Goal: Task Accomplishment & Management: Use online tool/utility

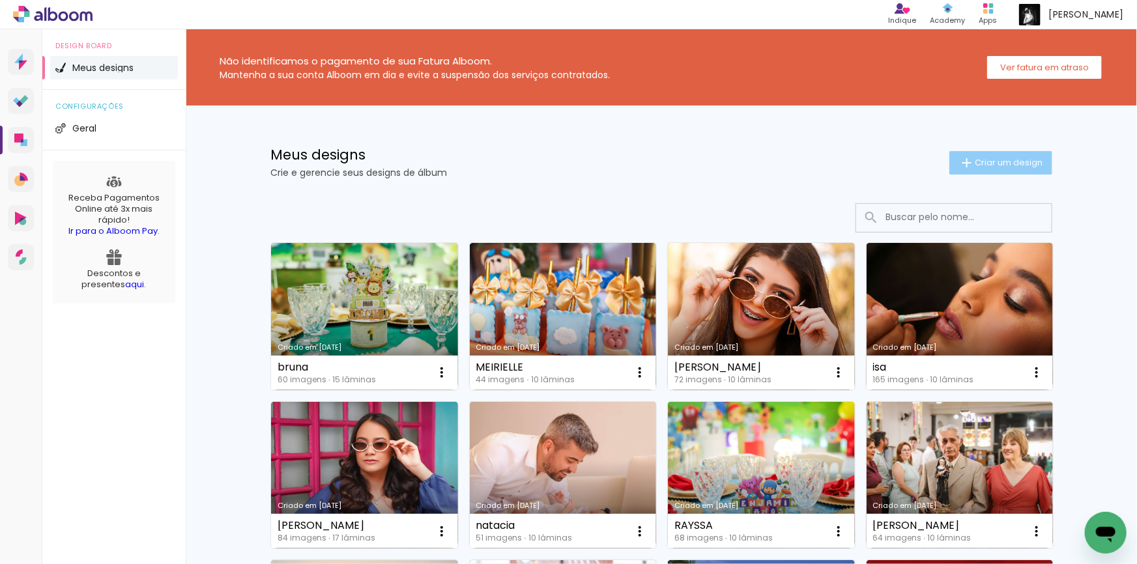
click at [1019, 158] on span "Criar um design" at bounding box center [1009, 162] width 68 height 8
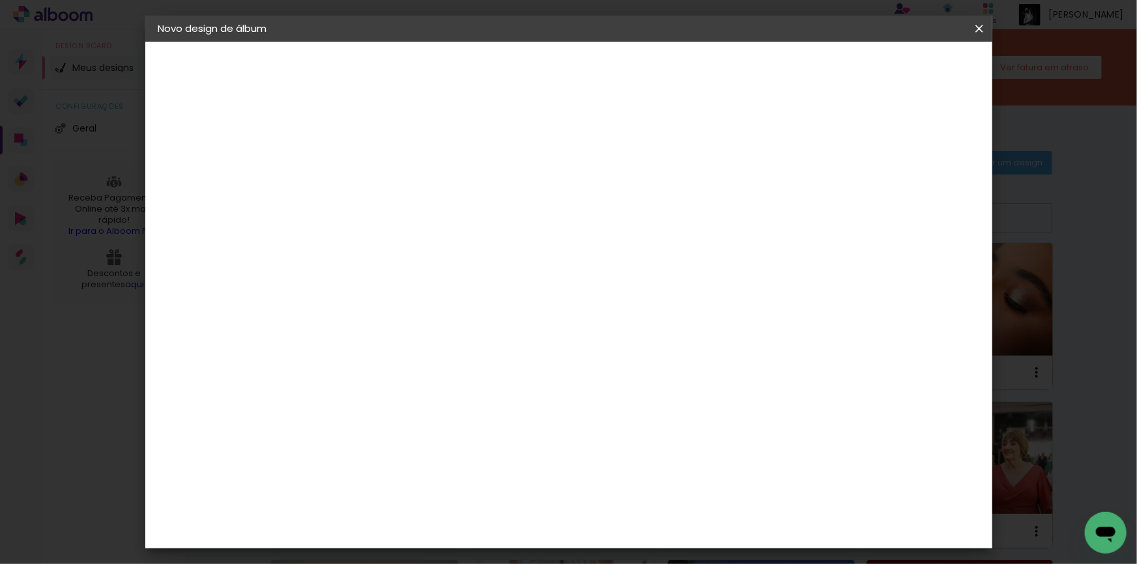
click at [371, 175] on input at bounding box center [371, 175] width 0 height 20
type input "edilma"
type paper-input "edilma"
click at [0, 0] on slot "Avançar" at bounding box center [0, 0] width 0 height 0
click at [427, 435] on div "AlfaFotoBook" at bounding box center [396, 436] width 69 height 10
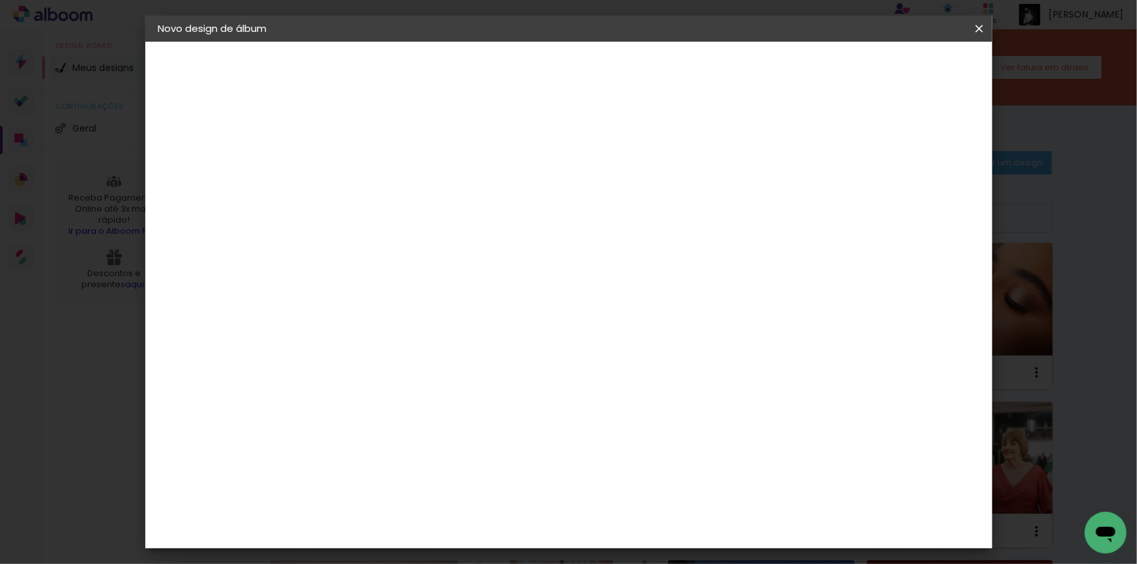
click at [635, 81] on header "Fornecedor Escolha um fornecedor ou avance com o tamanho livre. Voltar Avançar" at bounding box center [475, 81] width 320 height 78
click at [0, 0] on slot "Avançar" at bounding box center [0, 0] width 0 height 0
click at [508, 376] on span "20 × 30 cm" at bounding box center [483, 393] width 48 height 35
click at [584, 61] on paper-button "Avançar" at bounding box center [552, 69] width 64 height 22
click at [0, 0] on slot "Voltar" at bounding box center [0, 0] width 0 height 0
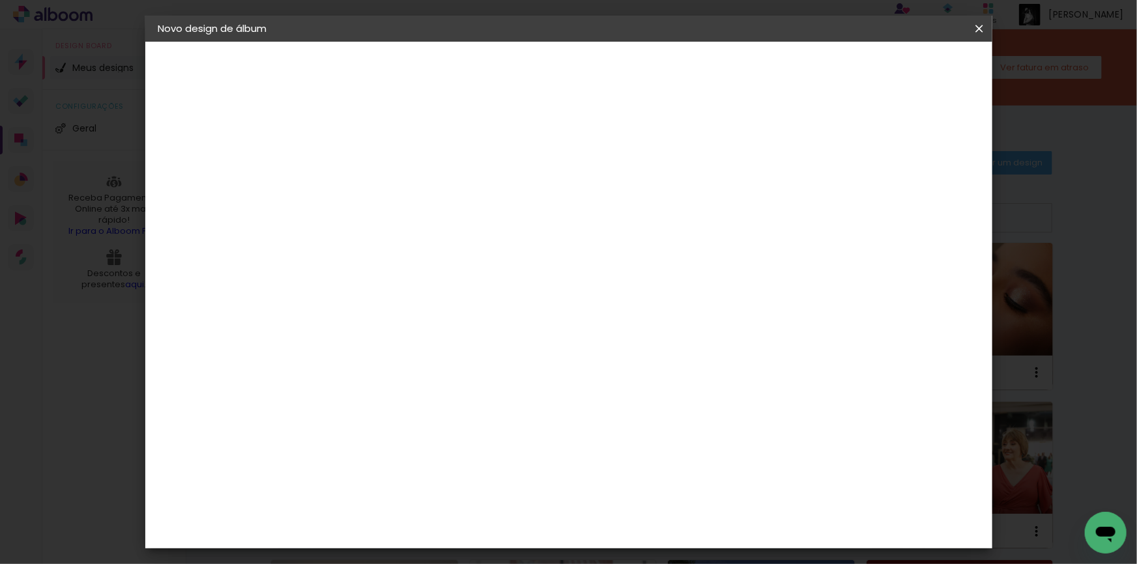
click at [514, 71] on paper-button "Voltar" at bounding box center [487, 69] width 53 height 22
click at [0, 0] on slot "Tamanho Livre" at bounding box center [0, 0] width 0 height 0
click at [635, 88] on header "Fornecedor Escolha um fornecedor ou avance com o tamanho livre. Voltar Avançar" at bounding box center [475, 81] width 320 height 78
click at [0, 0] on slot "Avançar" at bounding box center [0, 0] width 0 height 0
type input "4"
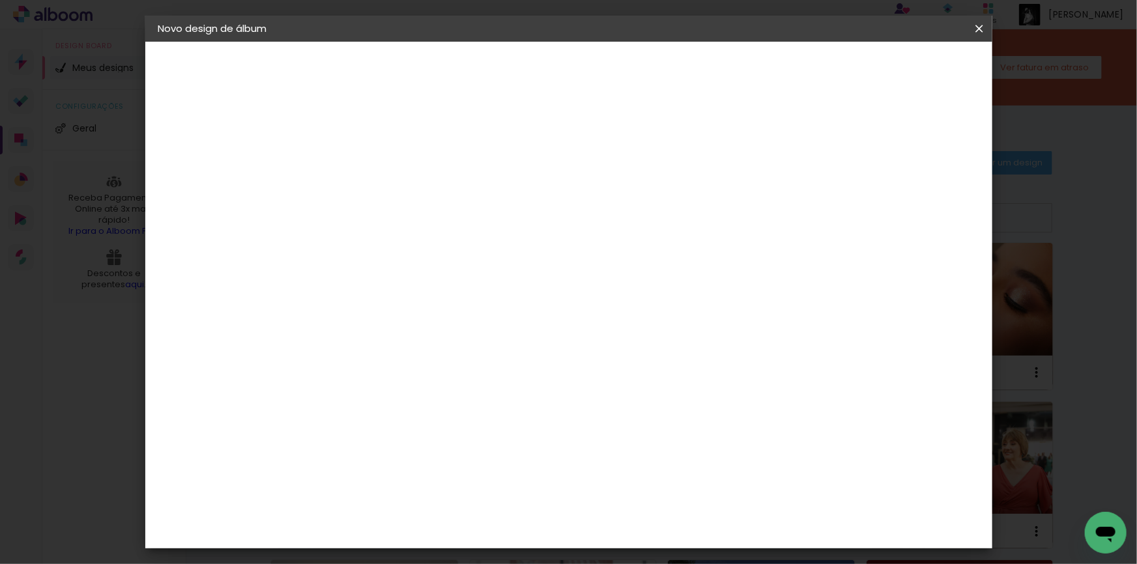
type paper-input "4"
click at [919, 188] on input "4" at bounding box center [914, 197] width 23 height 20
type input "5"
type paper-input "5"
click at [919, 188] on input "5" at bounding box center [914, 197] width 23 height 20
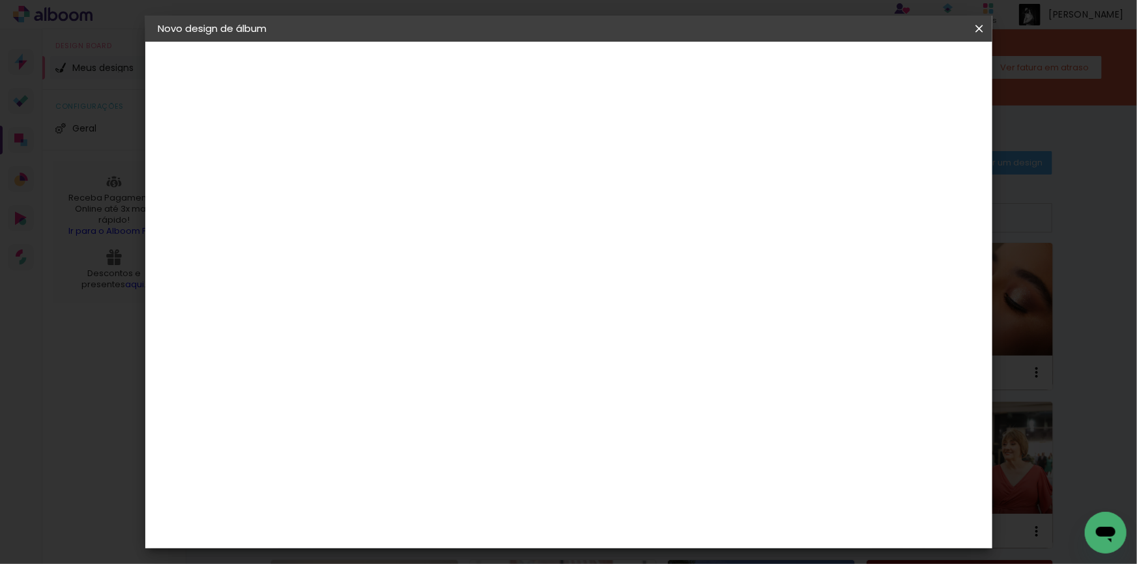
click at [912, 78] on paper-button "Iniciar design" at bounding box center [868, 69] width 85 height 22
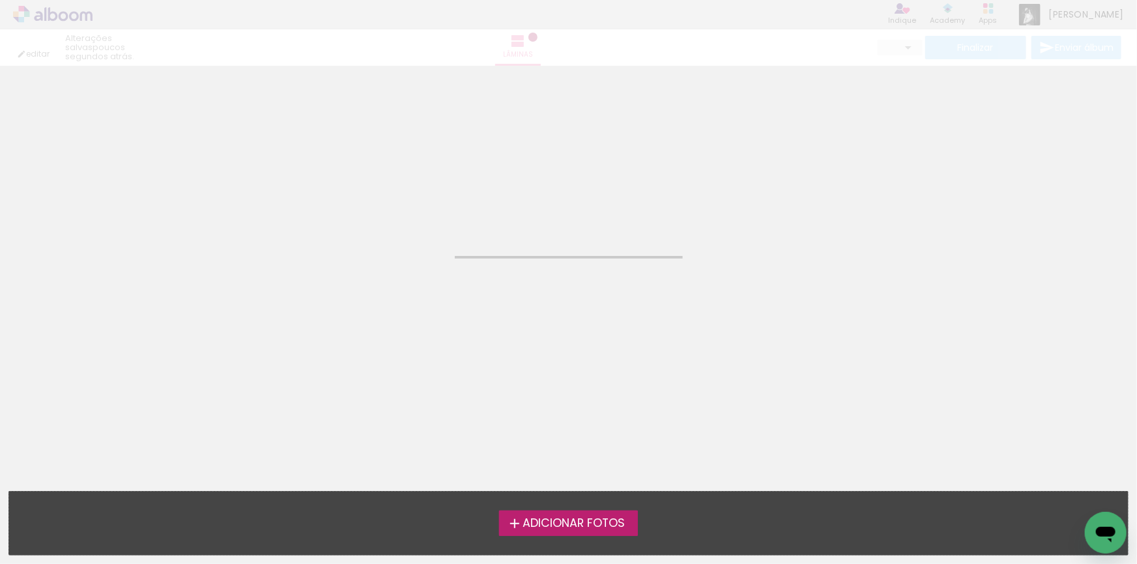
click at [579, 519] on span "Adicionar Fotos" at bounding box center [574, 524] width 102 height 12
click at [0, 0] on input "file" at bounding box center [0, 0] width 0 height 0
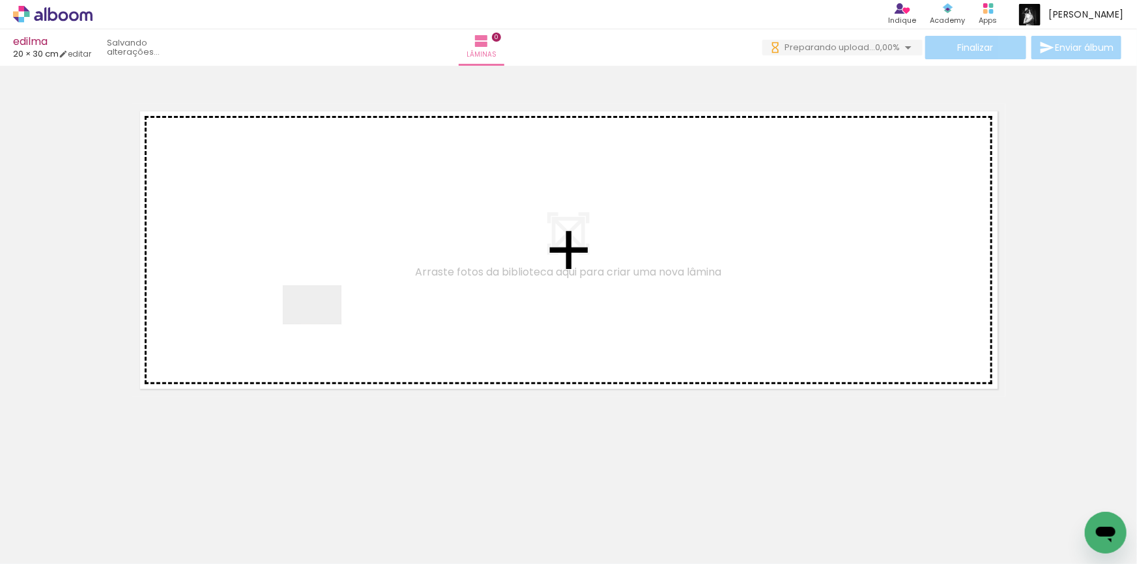
drag, startPoint x: 308, startPoint y: 338, endPoint x: 323, endPoint y: 323, distance: 22.1
click at [323, 323] on quentale-workspace at bounding box center [568, 282] width 1137 height 564
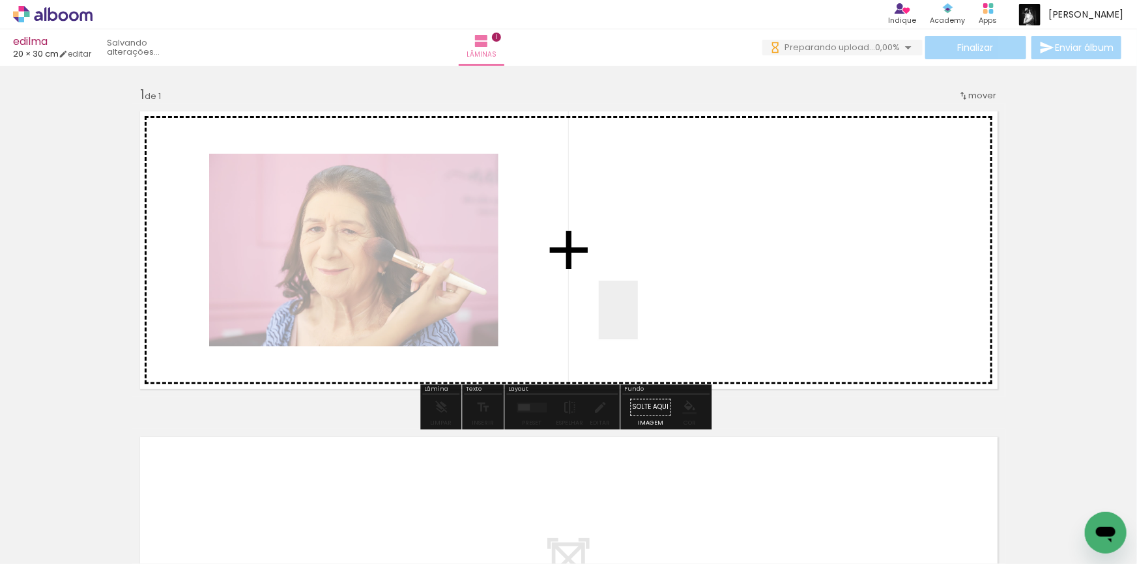
click at [639, 320] on quentale-workspace at bounding box center [568, 282] width 1137 height 564
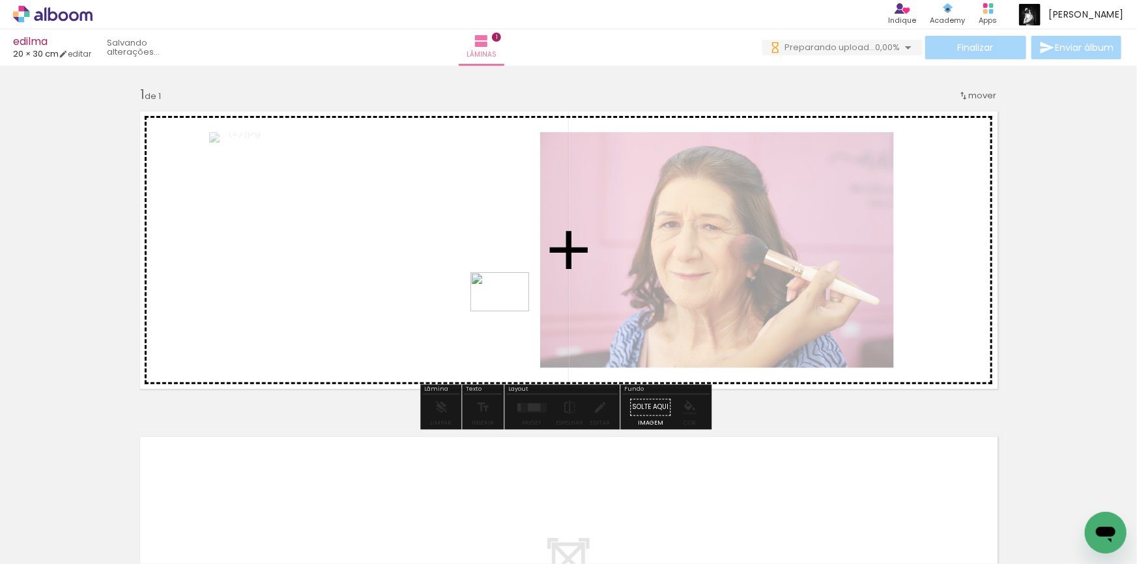
drag, startPoint x: 278, startPoint y: 529, endPoint x: 510, endPoint y: 311, distance: 317.6
click at [510, 311] on quentale-workspace at bounding box center [568, 282] width 1137 height 564
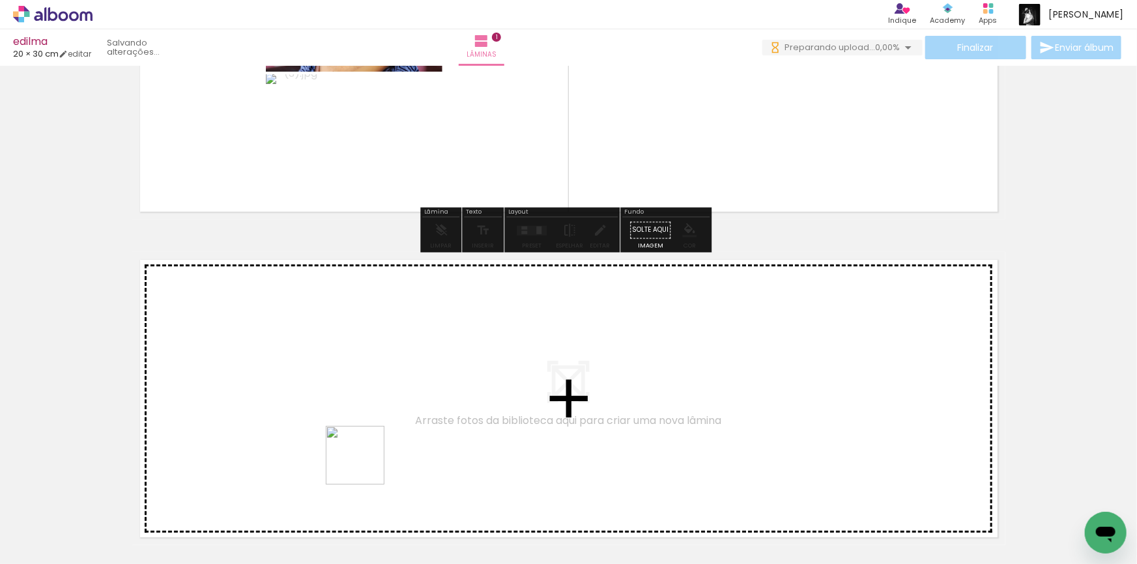
drag, startPoint x: 364, startPoint y: 519, endPoint x: 369, endPoint y: 407, distance: 112.2
click at [369, 407] on quentale-workspace at bounding box center [568, 282] width 1137 height 564
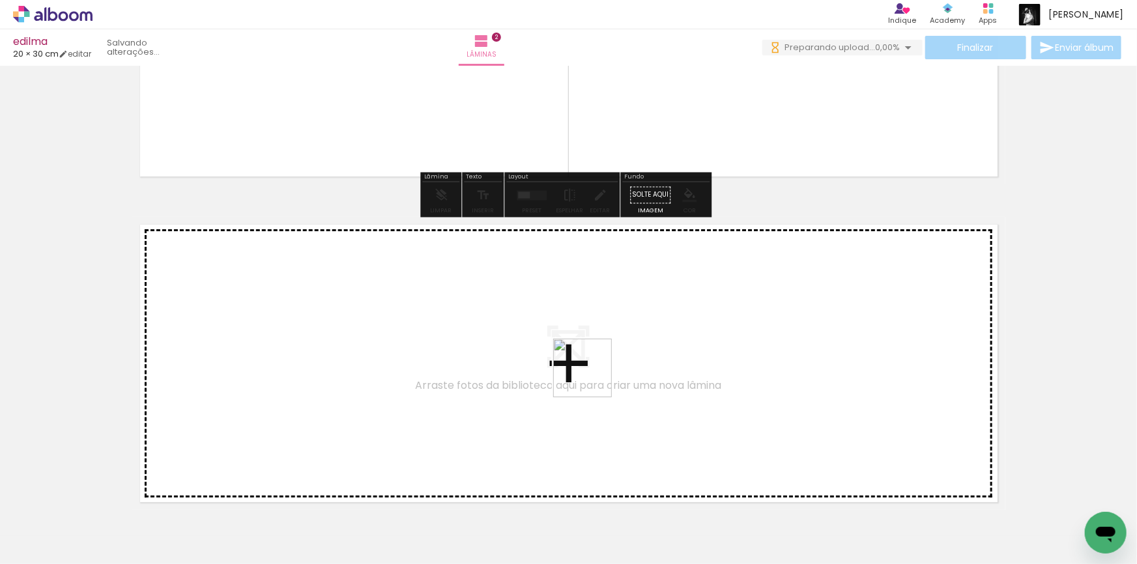
drag, startPoint x: 830, startPoint y: 493, endPoint x: 591, endPoint y: 378, distance: 265.5
click at [591, 378] on quentale-workspace at bounding box center [568, 282] width 1137 height 564
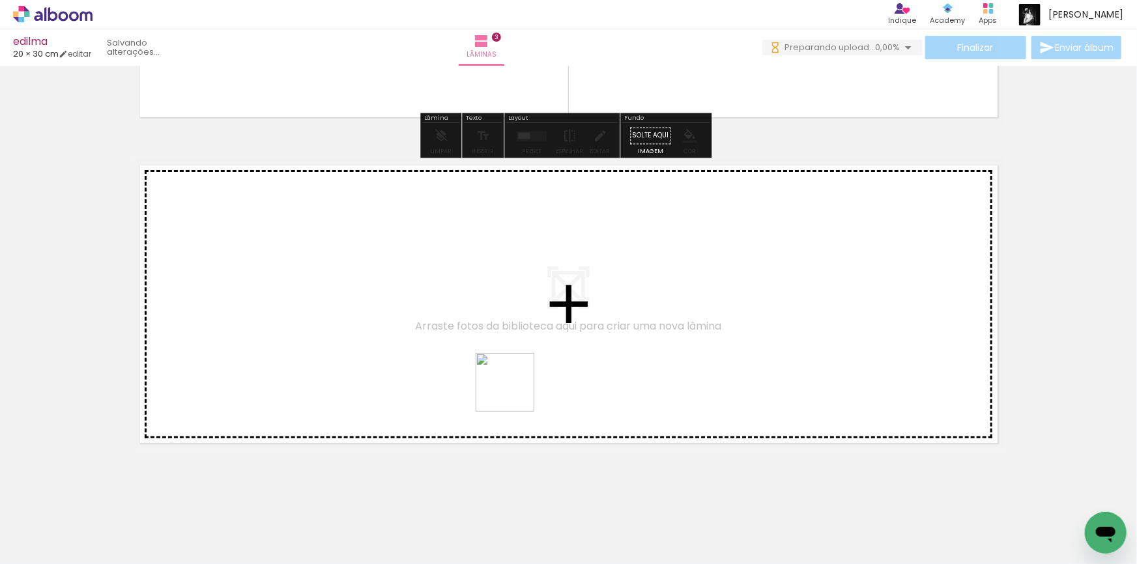
drag, startPoint x: 515, startPoint y: 392, endPoint x: 517, endPoint y: 381, distance: 12.0
click at [517, 381] on quentale-workspace at bounding box center [568, 282] width 1137 height 564
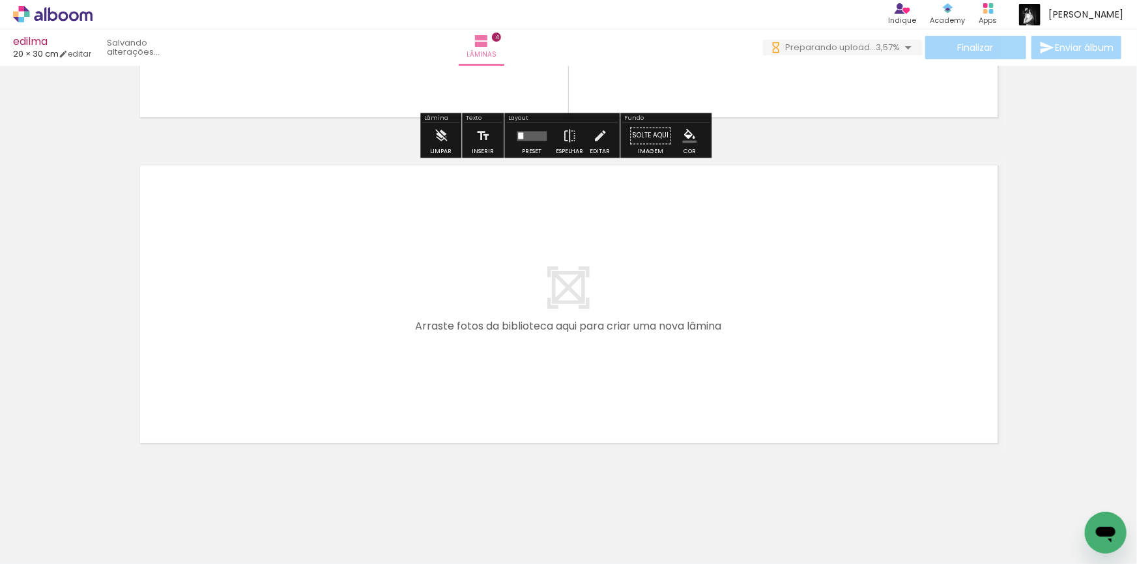
drag, startPoint x: 727, startPoint y: 532, endPoint x: 687, endPoint y: 313, distance: 221.9
click at [687, 313] on quentale-workspace at bounding box center [568, 282] width 1137 height 564
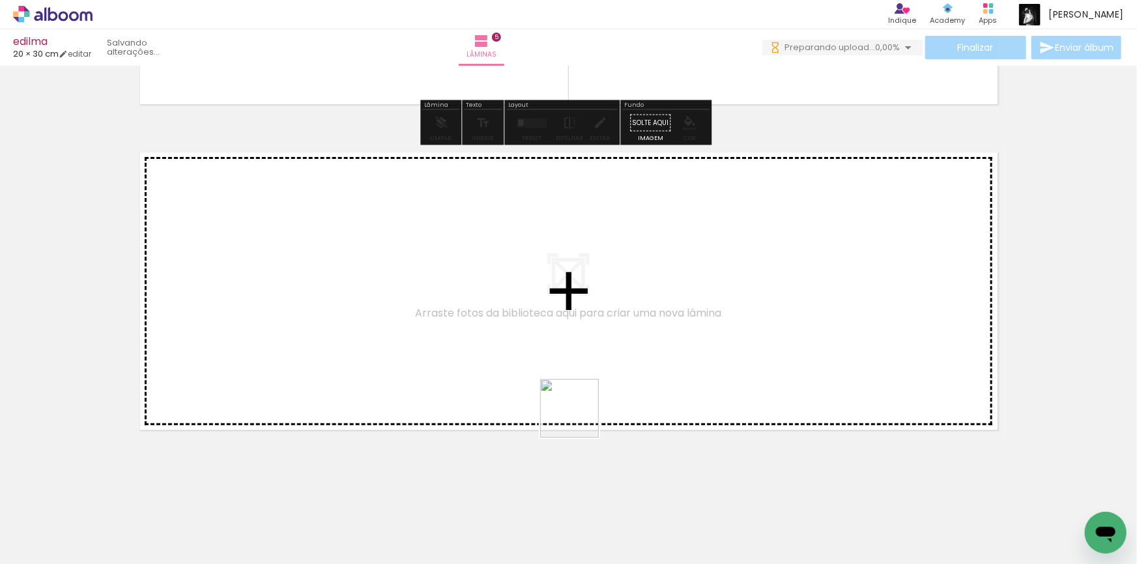
drag, startPoint x: 582, startPoint y: 528, endPoint x: 577, endPoint y: 355, distance: 173.4
click at [577, 355] on quentale-workspace at bounding box center [568, 282] width 1137 height 564
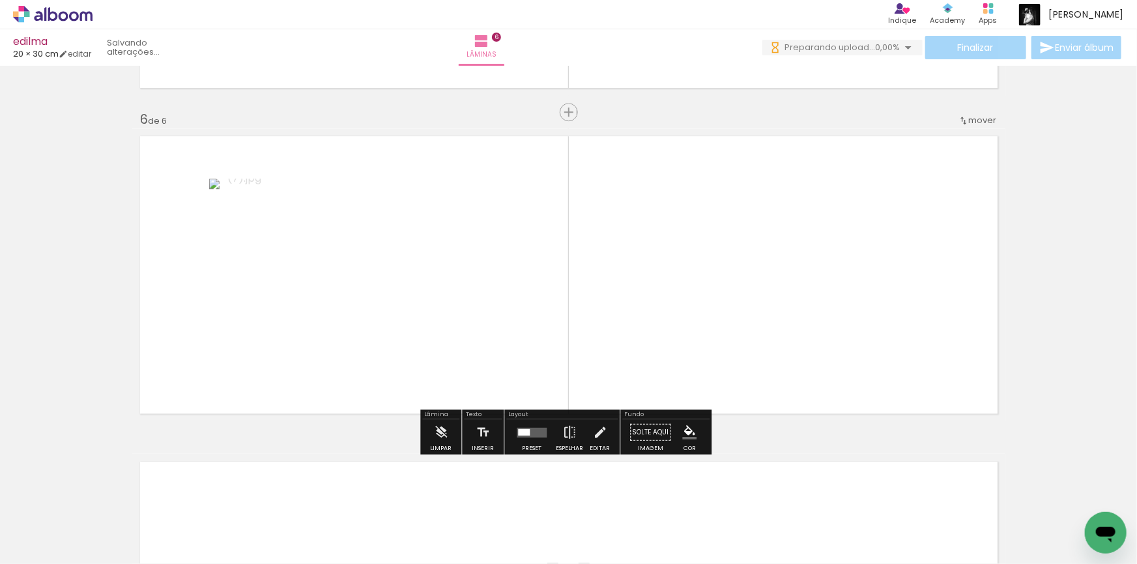
drag, startPoint x: 657, startPoint y: 539, endPoint x: 658, endPoint y: 351, distance: 187.7
click at [658, 351] on quentale-workspace at bounding box center [568, 282] width 1137 height 564
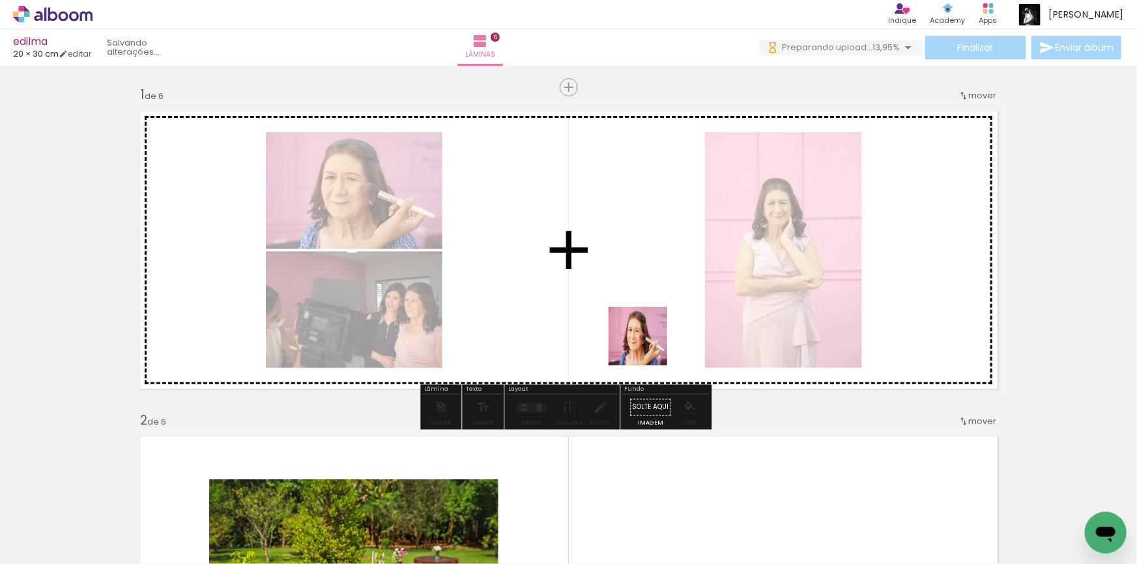
drag, startPoint x: 698, startPoint y: 510, endPoint x: 648, endPoint y: 346, distance: 171.1
click at [648, 346] on quentale-workspace at bounding box center [568, 282] width 1137 height 564
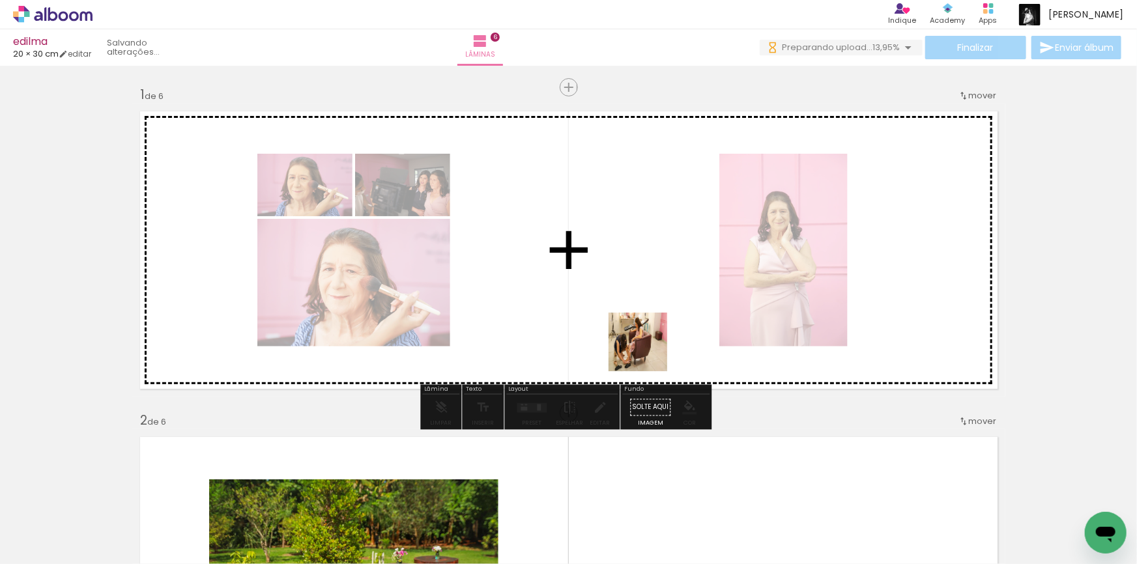
drag, startPoint x: 758, startPoint y: 523, endPoint x: 774, endPoint y: 489, distance: 37.3
click at [641, 340] on quentale-workspace at bounding box center [568, 282] width 1137 height 564
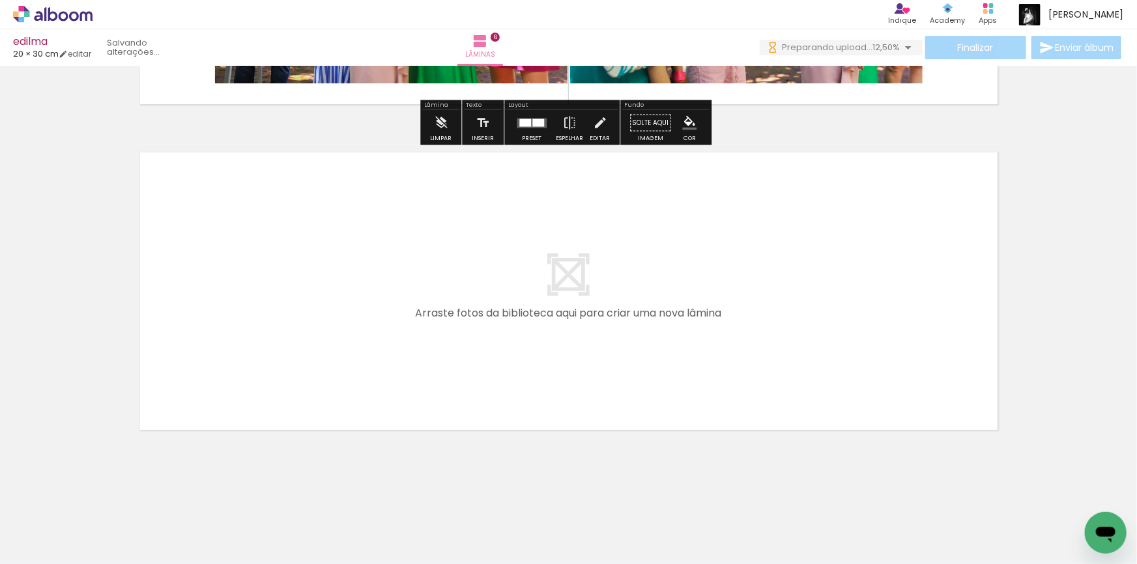
drag, startPoint x: 325, startPoint y: 531, endPoint x: 357, endPoint y: 384, distance: 150.2
click at [357, 384] on quentale-workspace at bounding box center [568, 282] width 1137 height 564
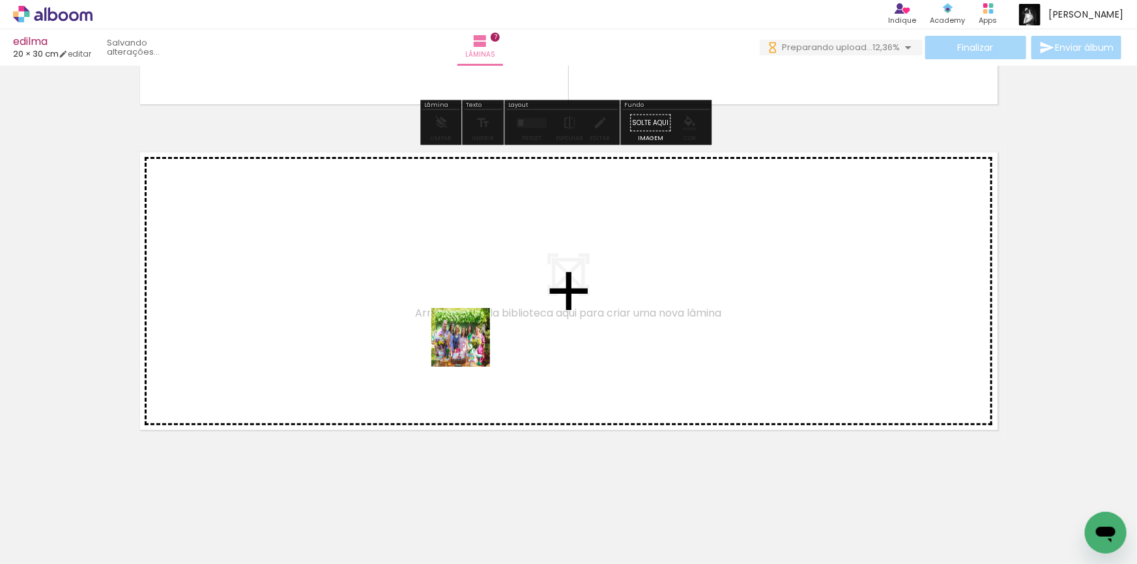
drag, startPoint x: 470, startPoint y: 347, endPoint x: 601, endPoint y: 548, distance: 239.3
click at [479, 283] on quentale-workspace at bounding box center [568, 282] width 1137 height 564
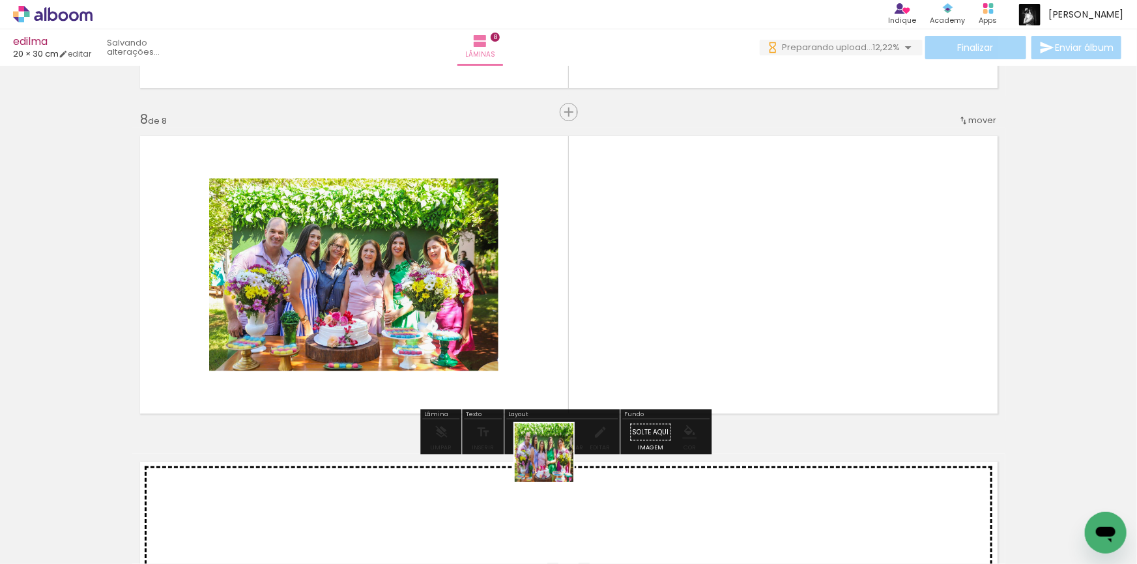
drag, startPoint x: 554, startPoint y: 463, endPoint x: 558, endPoint y: 328, distance: 134.9
click at [558, 328] on quentale-workspace at bounding box center [568, 282] width 1137 height 564
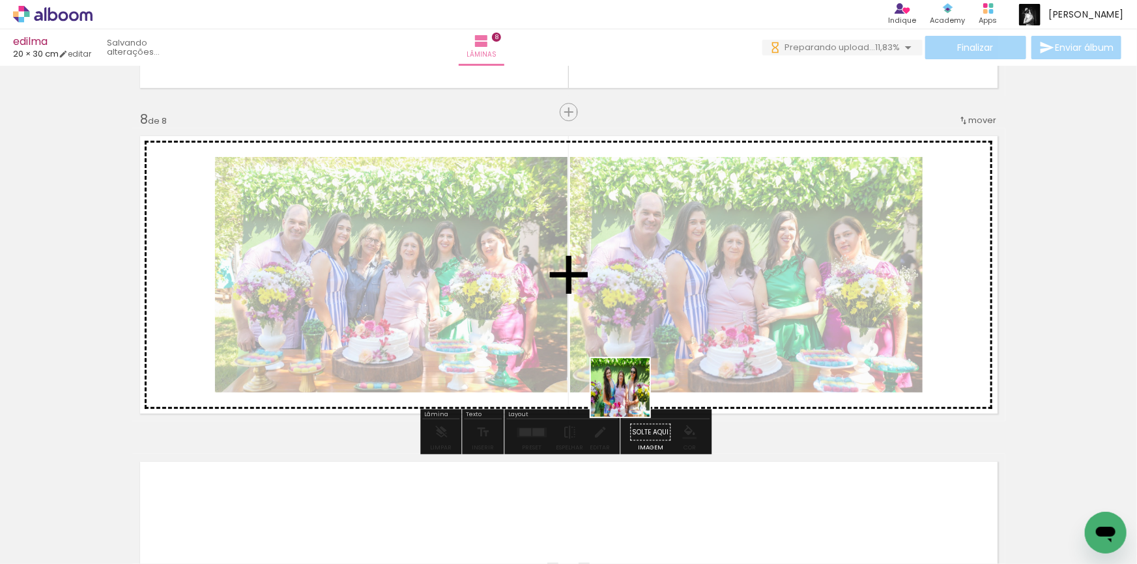
drag, startPoint x: 624, startPoint y: 525, endPoint x: 641, endPoint y: 359, distance: 167.0
click at [641, 359] on quentale-workspace at bounding box center [568, 282] width 1137 height 564
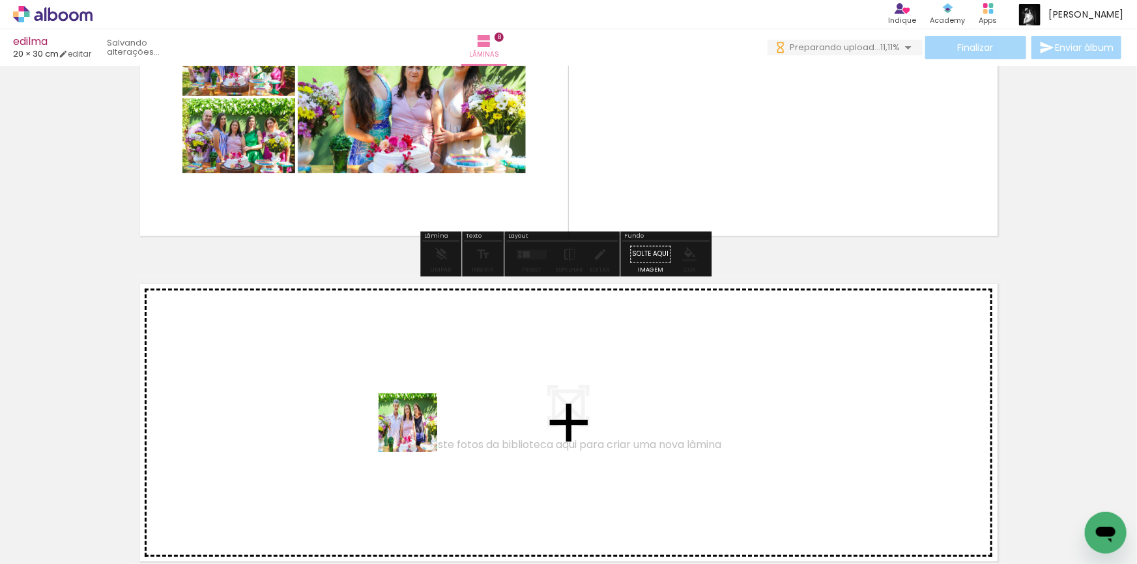
drag, startPoint x: 409, startPoint y: 461, endPoint x: 352, endPoint y: 509, distance: 74.0
click at [427, 400] on quentale-workspace at bounding box center [568, 282] width 1137 height 564
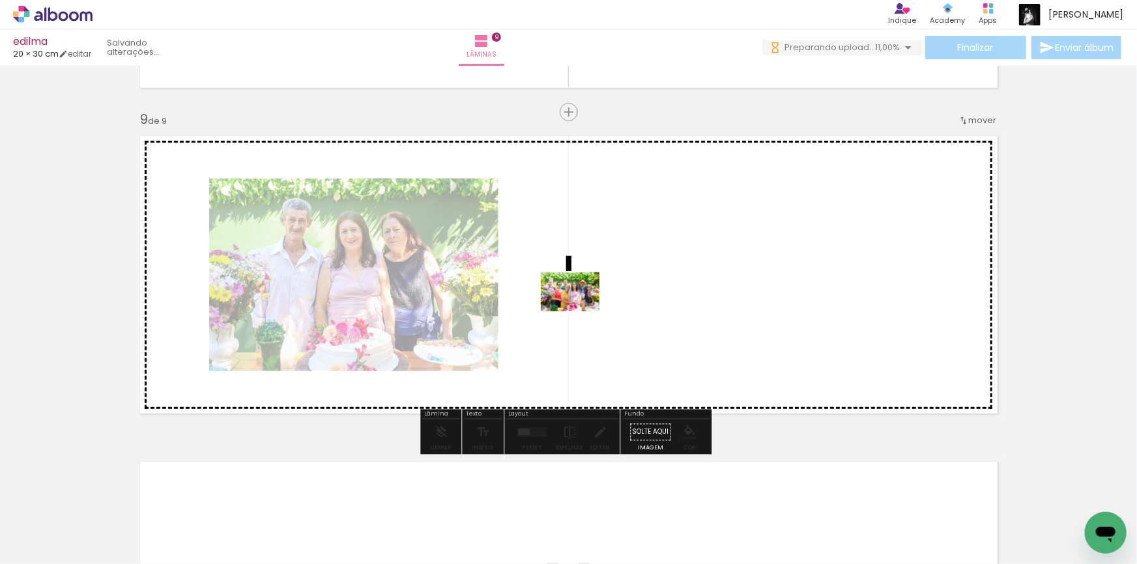
drag, startPoint x: 332, startPoint y: 521, endPoint x: 580, endPoint y: 311, distance: 325.1
click at [580, 311] on quentale-workspace at bounding box center [568, 282] width 1137 height 564
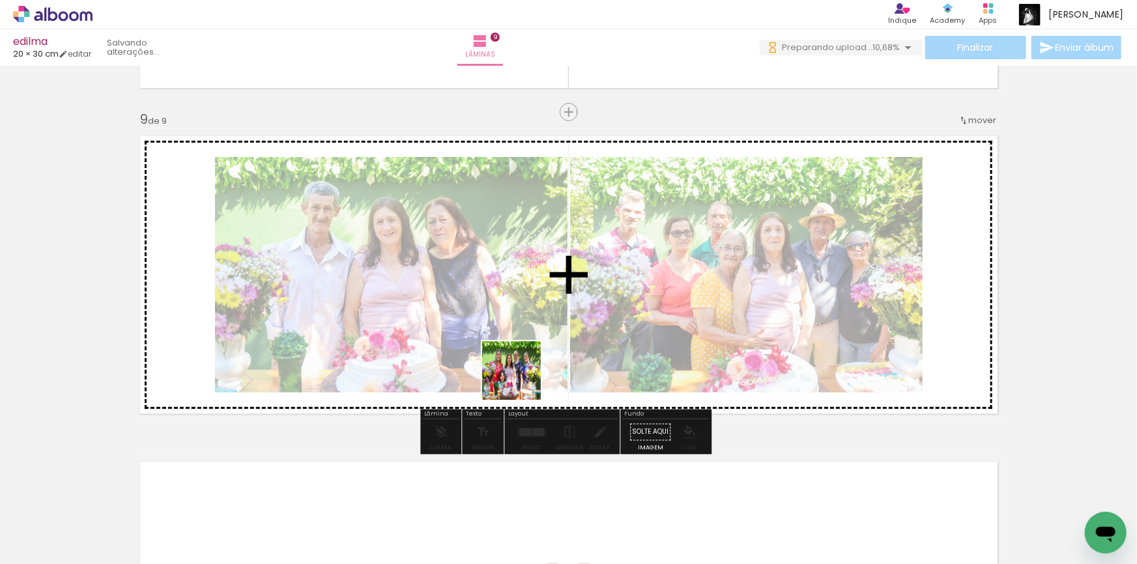
drag, startPoint x: 476, startPoint y: 523, endPoint x: 524, endPoint y: 351, distance: 178.5
click at [524, 351] on quentale-workspace at bounding box center [568, 282] width 1137 height 564
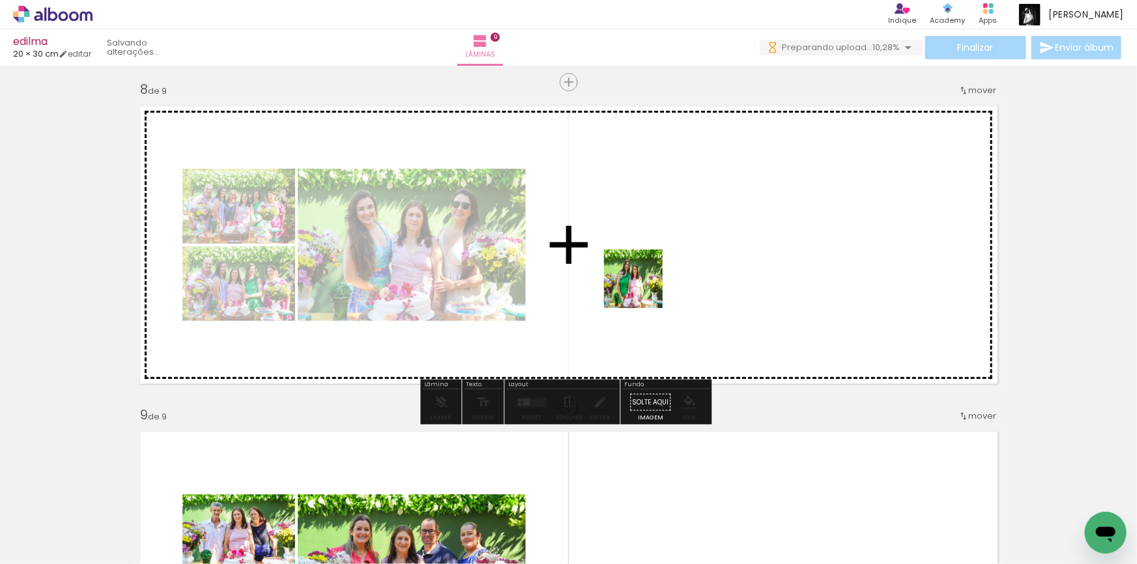
drag, startPoint x: 547, startPoint y: 508, endPoint x: 643, endPoint y: 289, distance: 239.3
click at [643, 289] on quentale-workspace at bounding box center [568, 282] width 1137 height 564
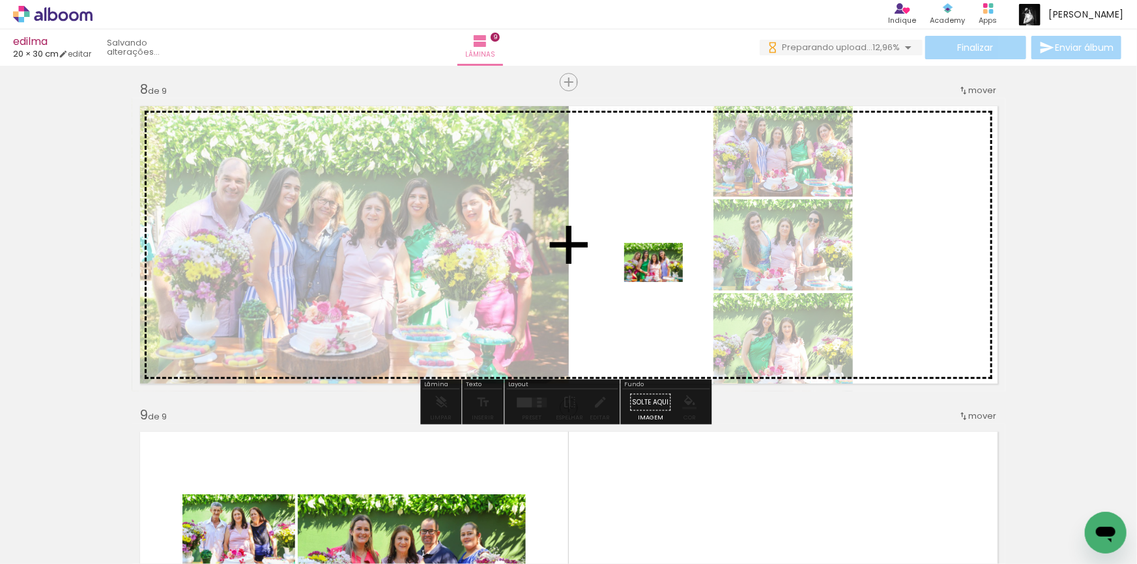
drag, startPoint x: 628, startPoint y: 521, endPoint x: 663, endPoint y: 282, distance: 241.2
click at [663, 282] on quentale-workspace at bounding box center [568, 282] width 1137 height 564
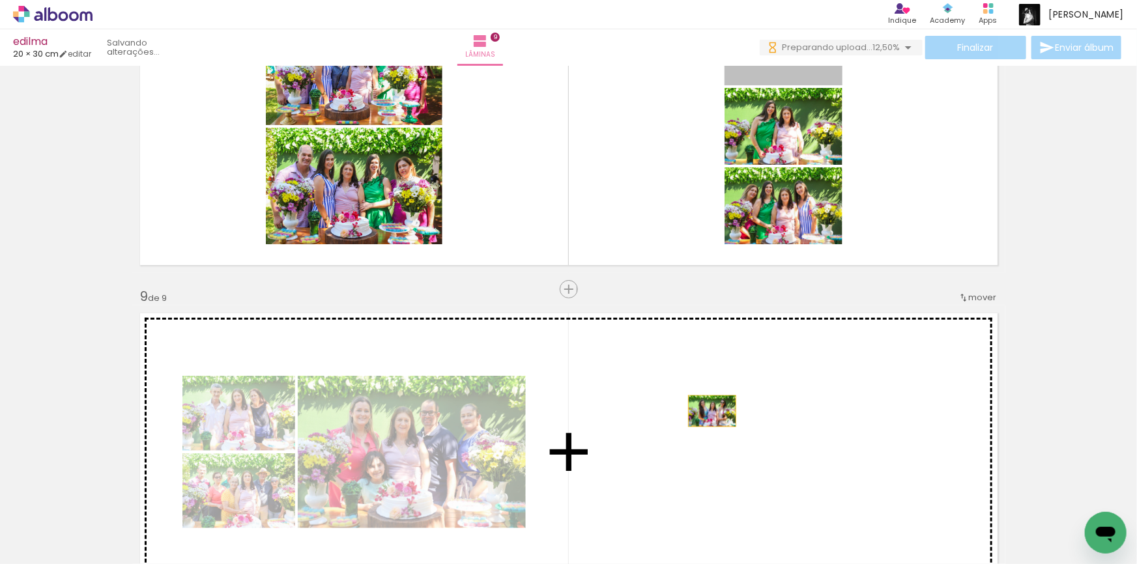
drag, startPoint x: 781, startPoint y: 80, endPoint x: 708, endPoint y: 411, distance: 339.8
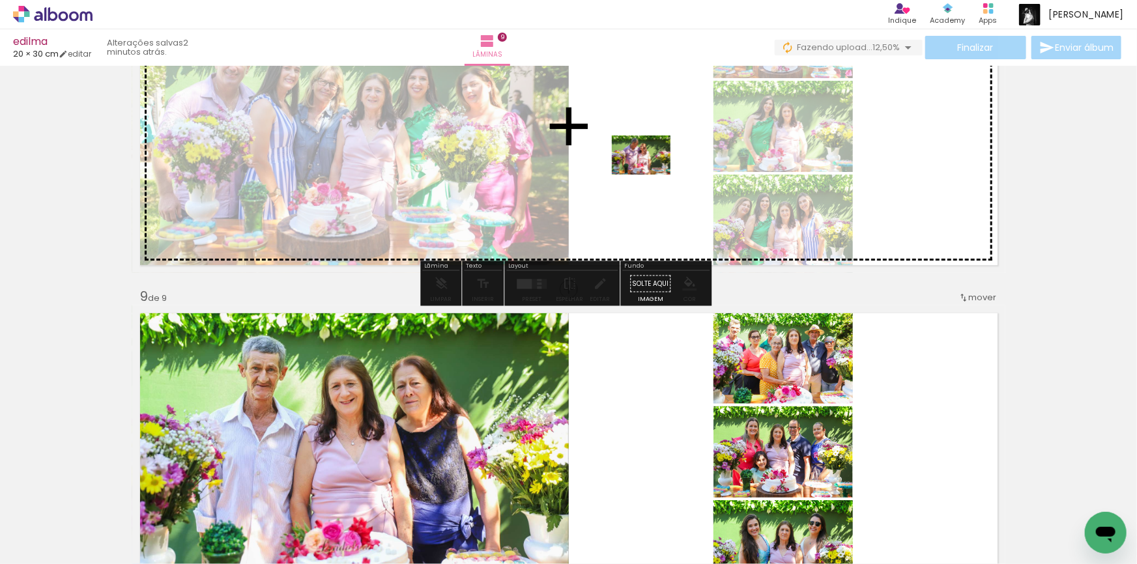
drag, startPoint x: 763, startPoint y: 527, endPoint x: 651, endPoint y: 175, distance: 369.9
click at [651, 175] on quentale-workspace at bounding box center [568, 282] width 1137 height 564
